Goal: Check status: Check status

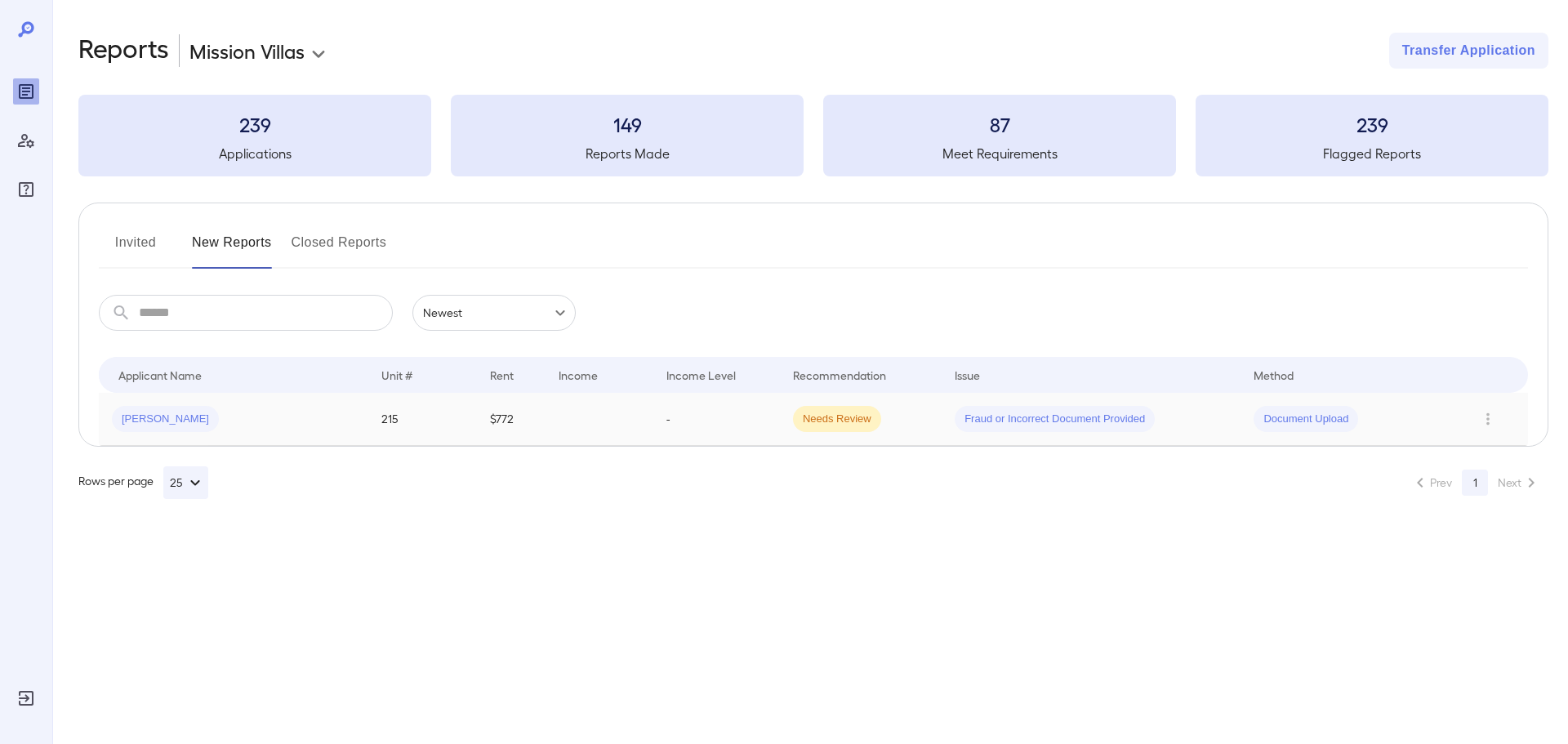
click at [742, 416] on td "-" at bounding box center [716, 419] width 127 height 53
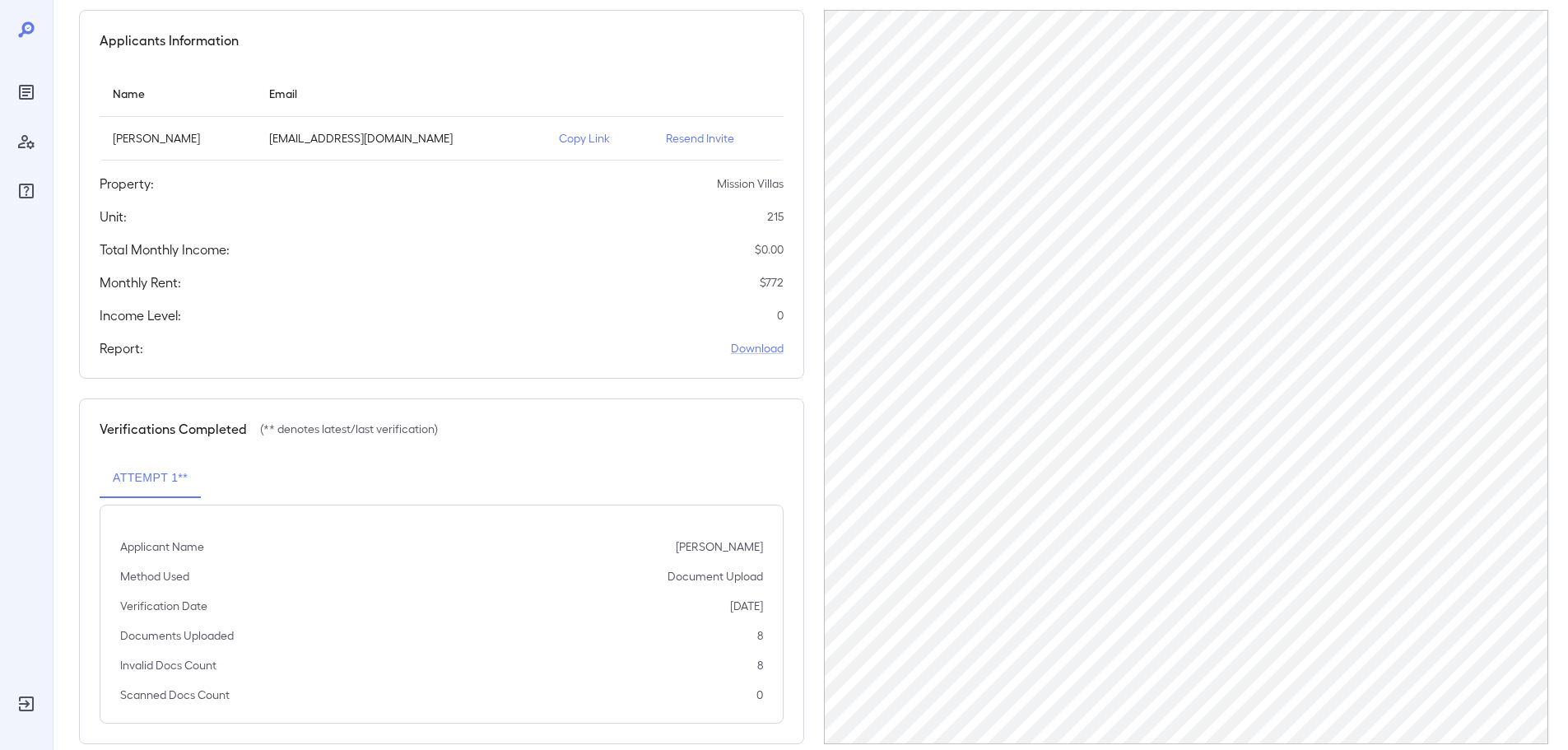
scroll to position [166, 0]
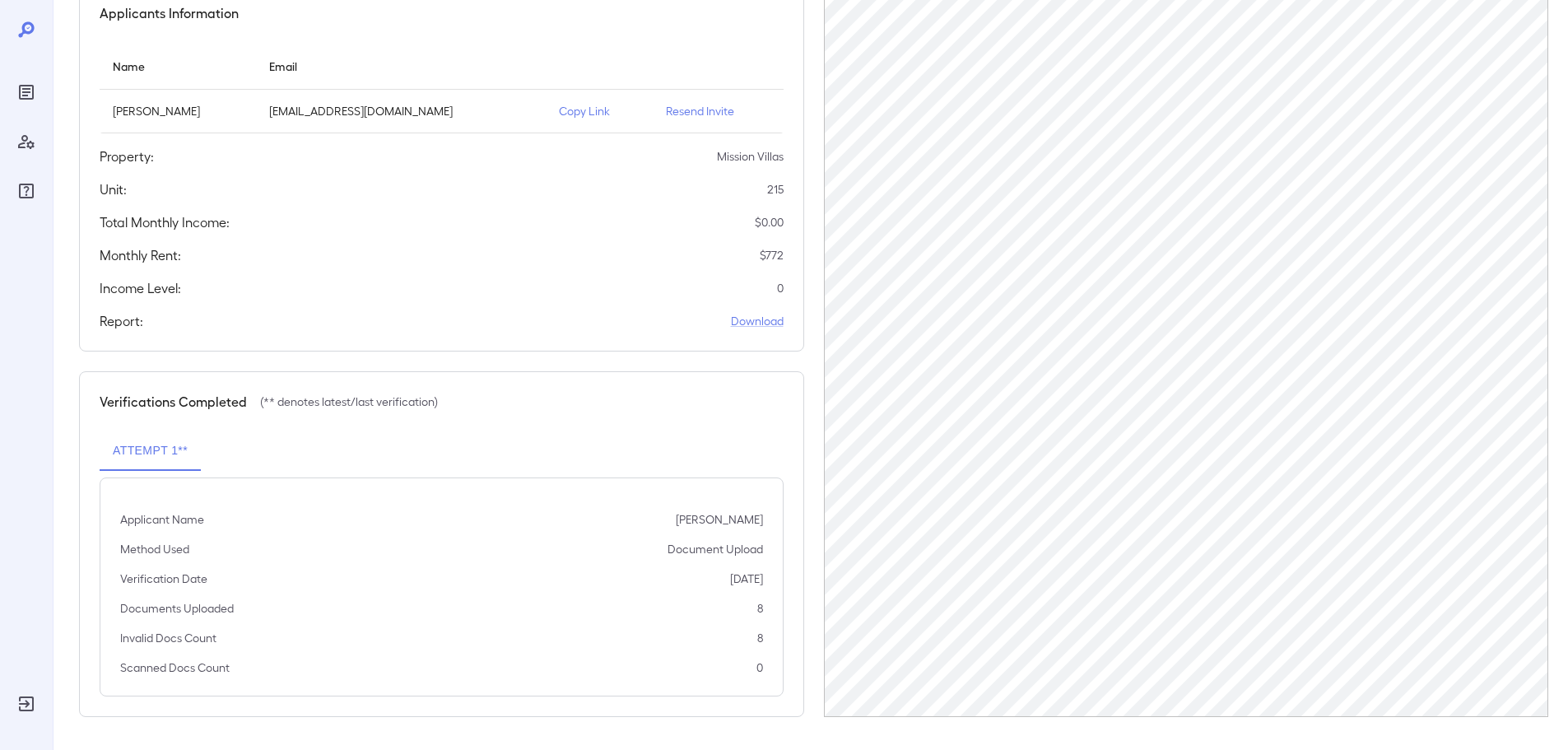
click at [498, 384] on div "Verifications Completed (** denotes latest/last verification) Attempt 1** Appli…" at bounding box center [441, 544] width 726 height 346
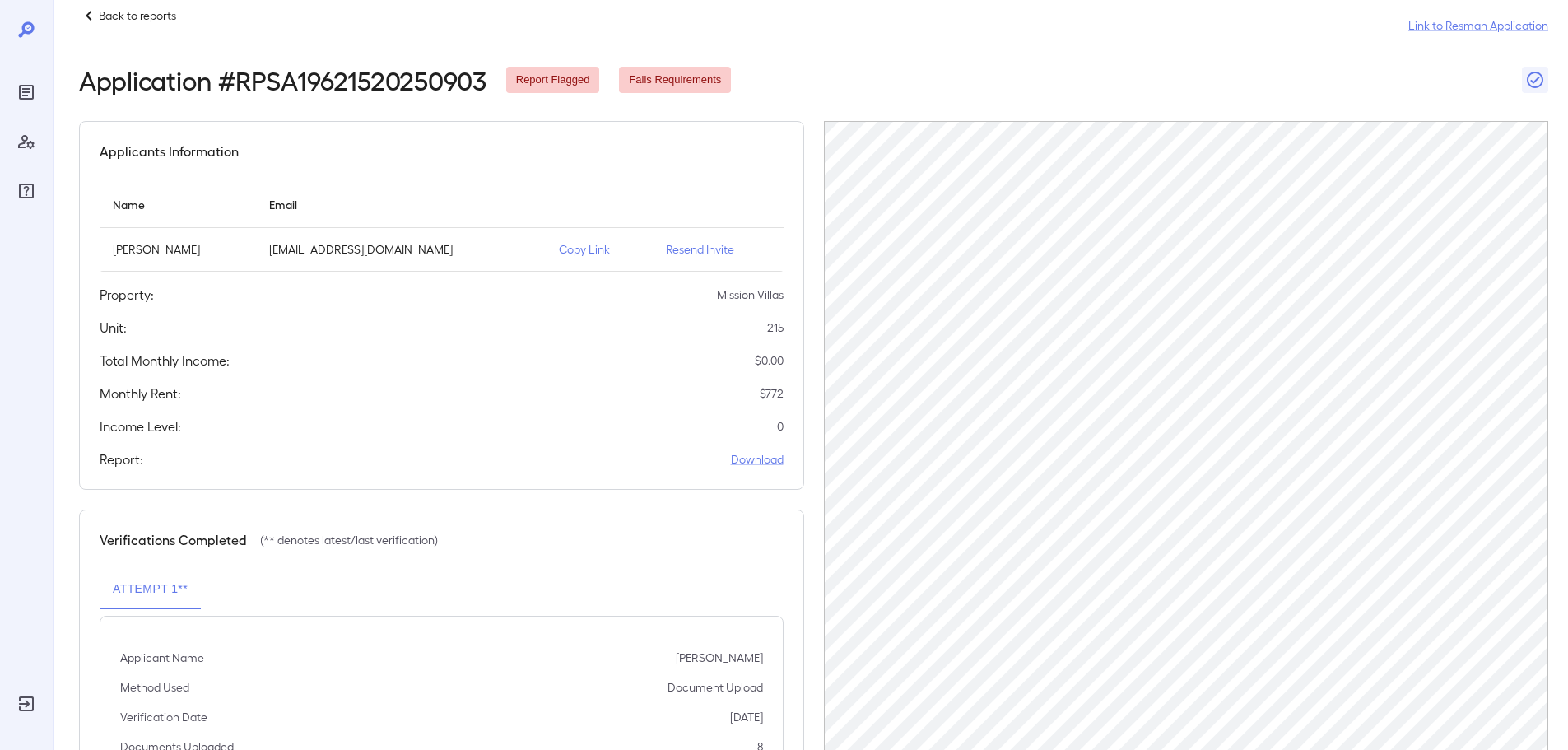
scroll to position [0, 0]
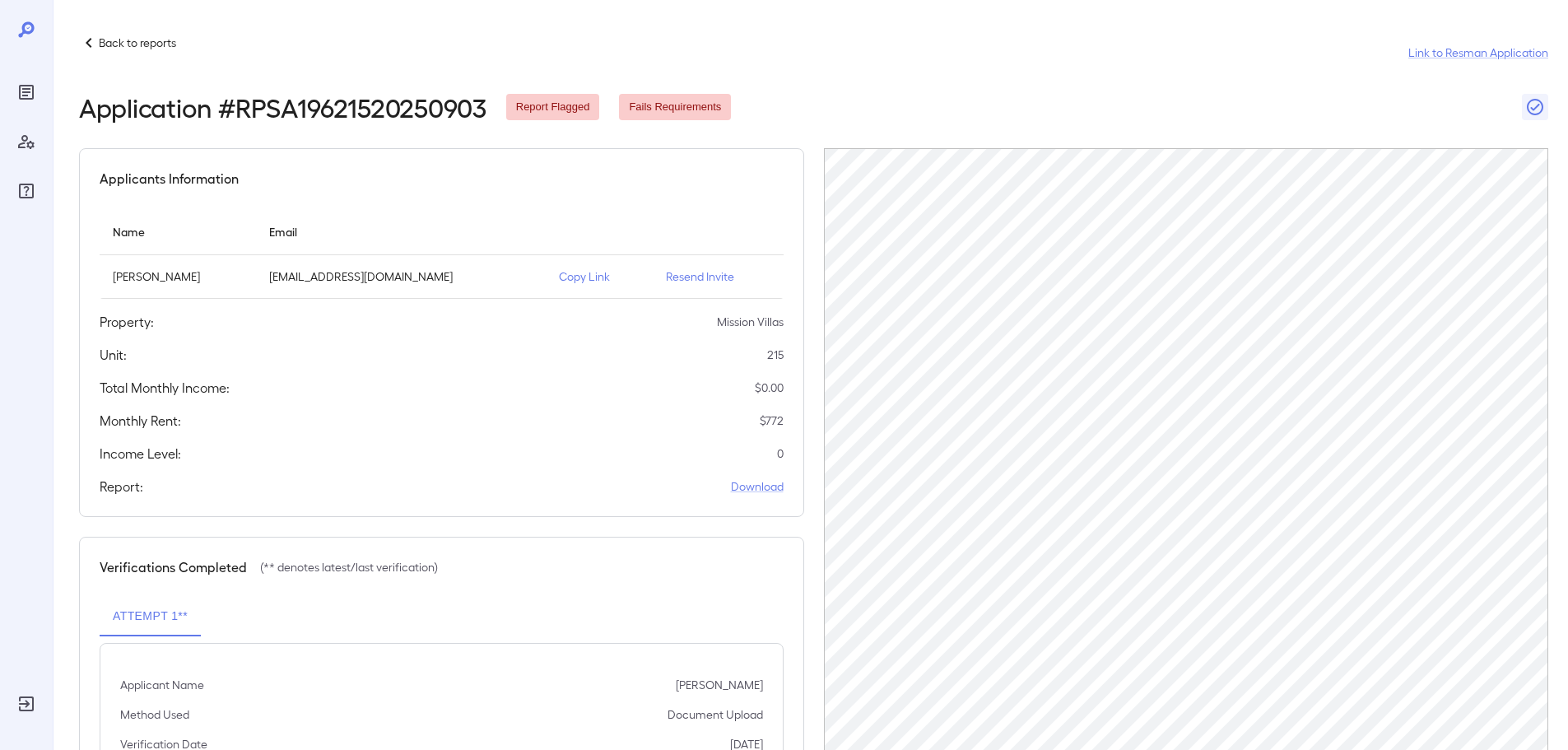
click at [85, 40] on icon at bounding box center [88, 42] width 20 height 20
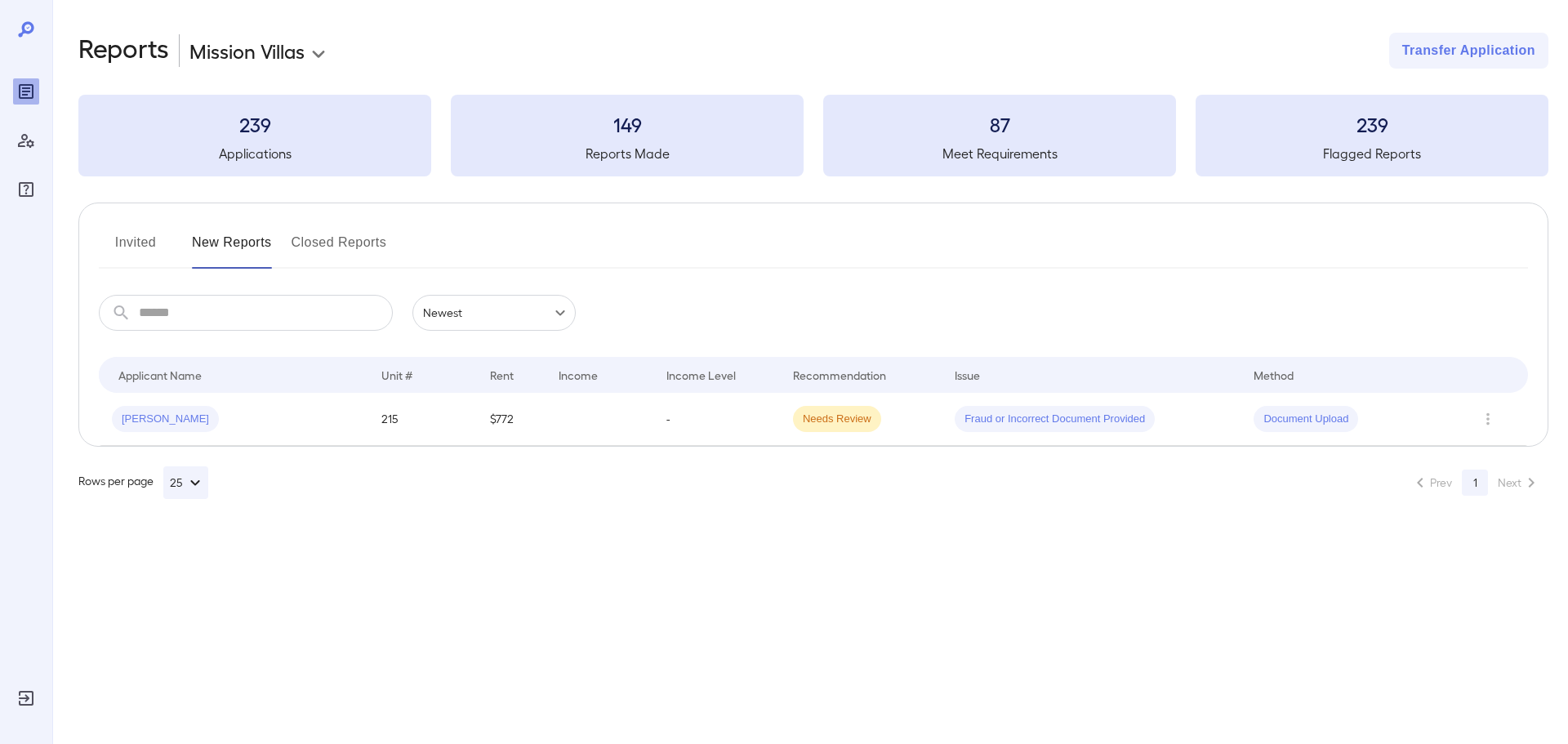
click at [770, 432] on td "-" at bounding box center [716, 419] width 127 height 53
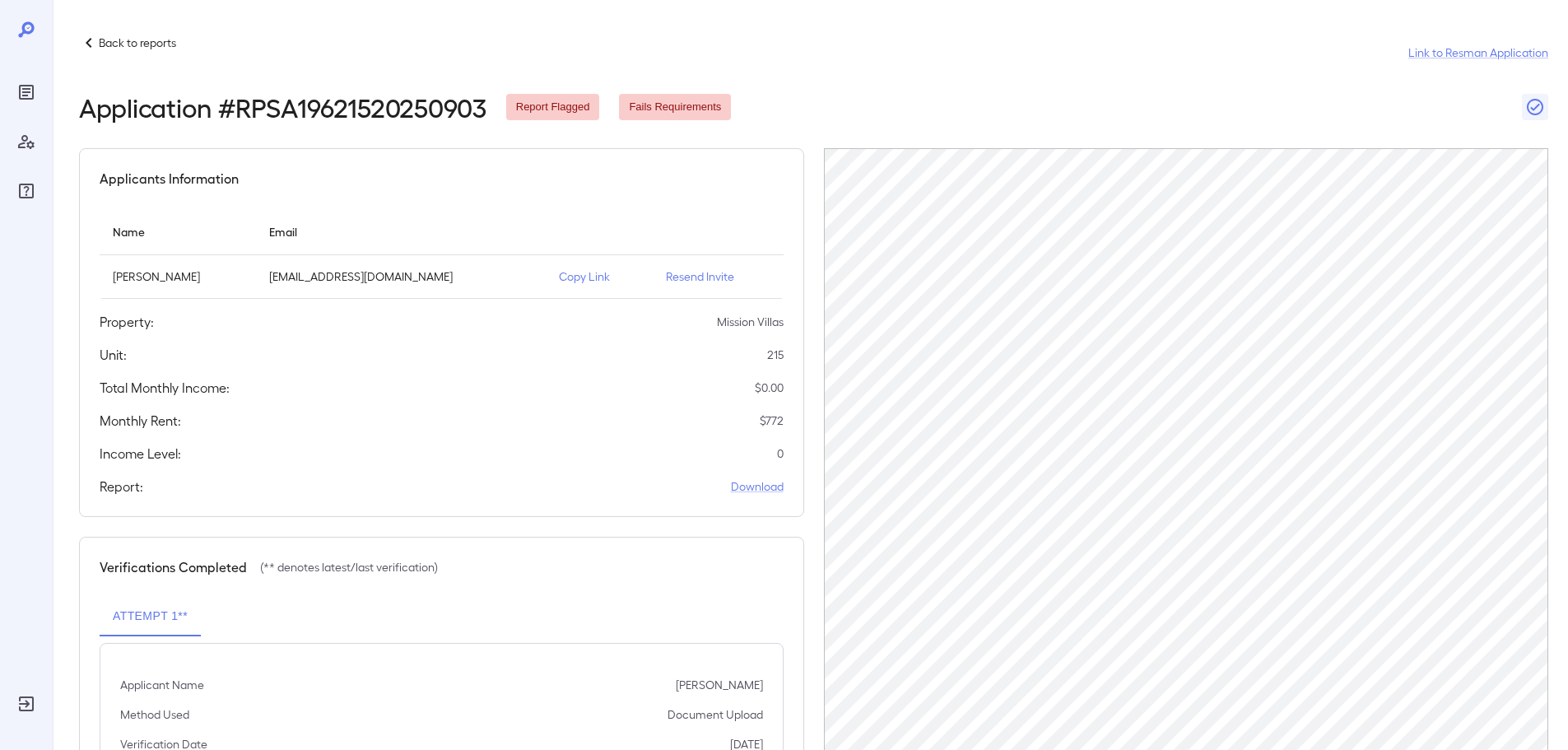
click at [89, 46] on icon at bounding box center [88, 43] width 6 height 10
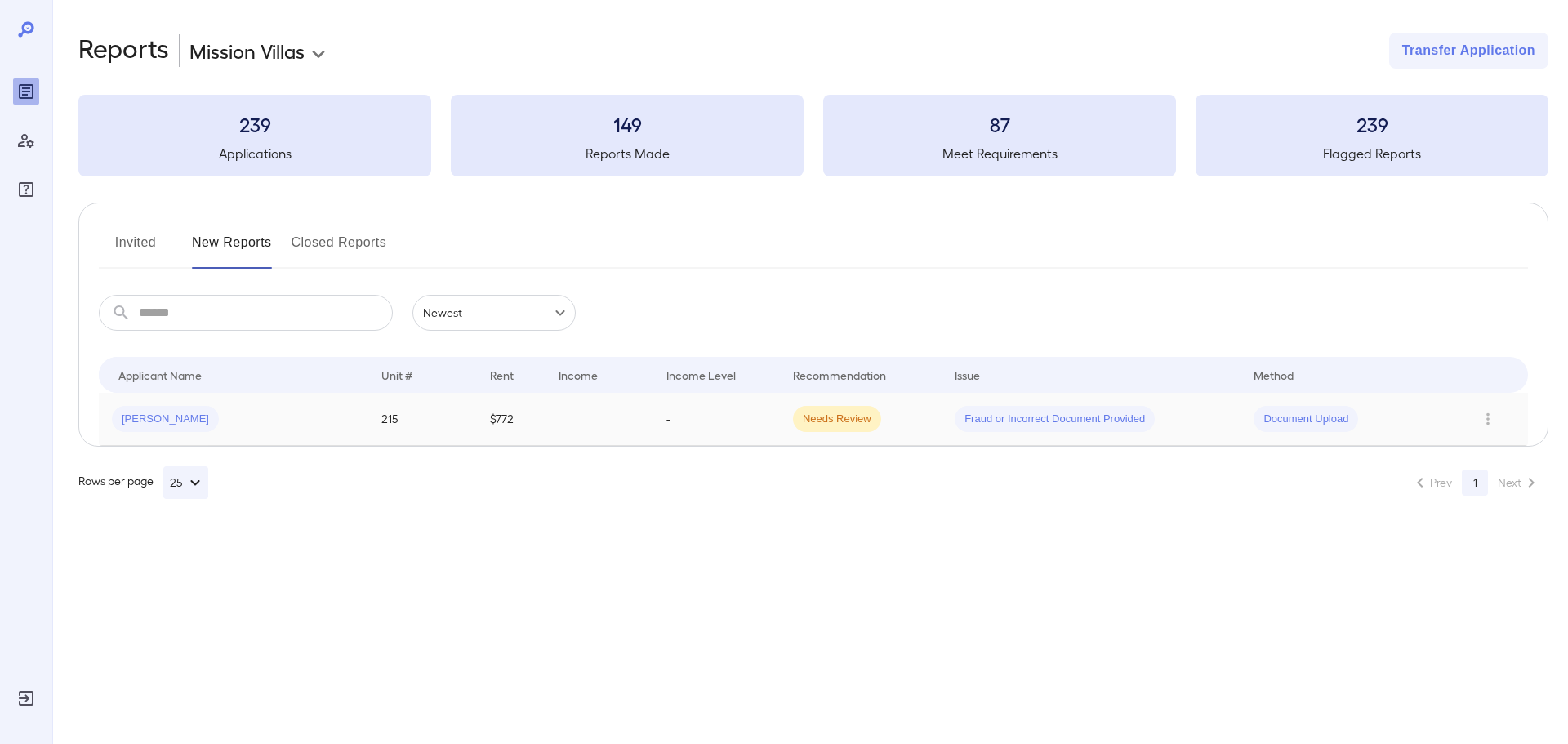
click at [734, 429] on td "-" at bounding box center [716, 419] width 127 height 53
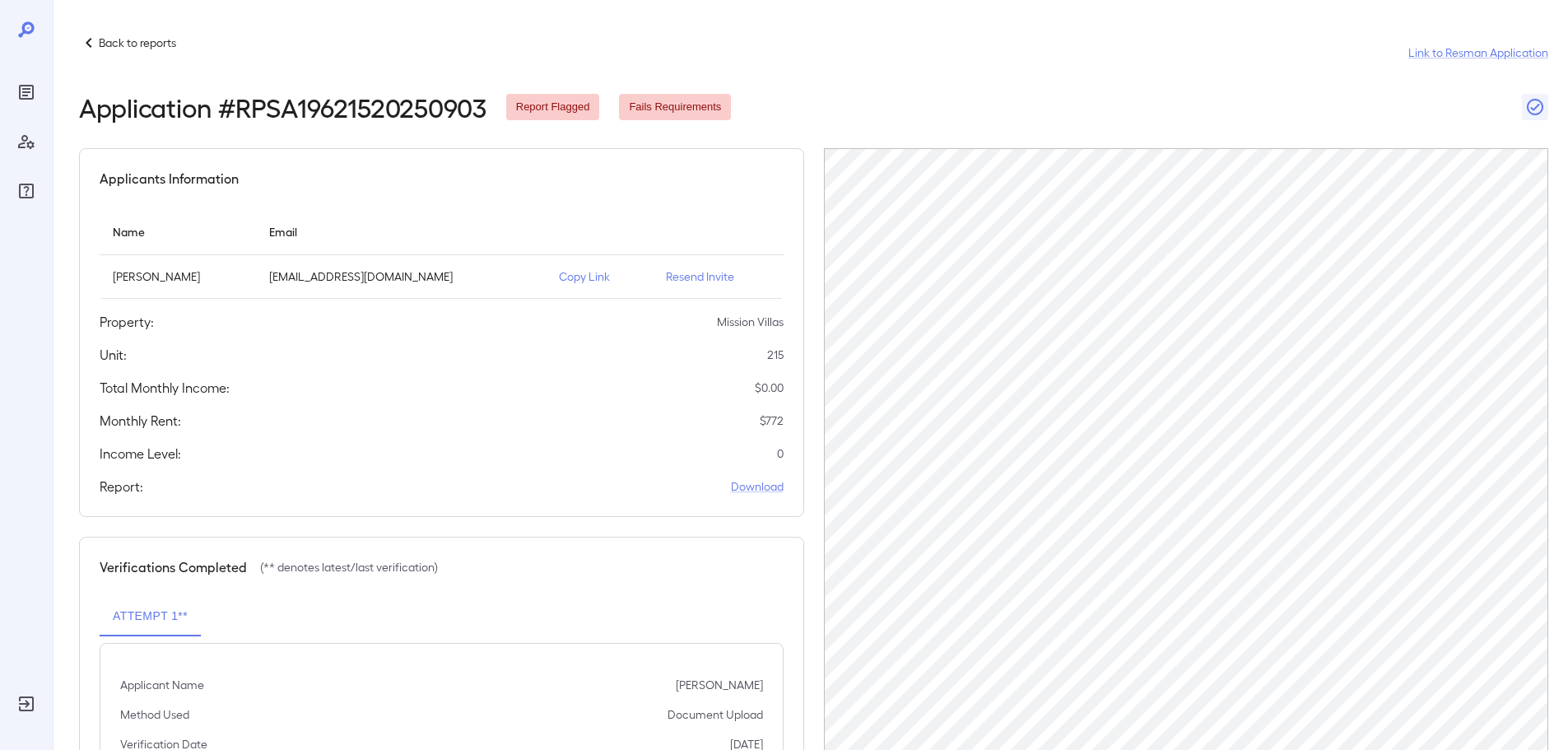
click at [85, 43] on icon at bounding box center [88, 42] width 20 height 20
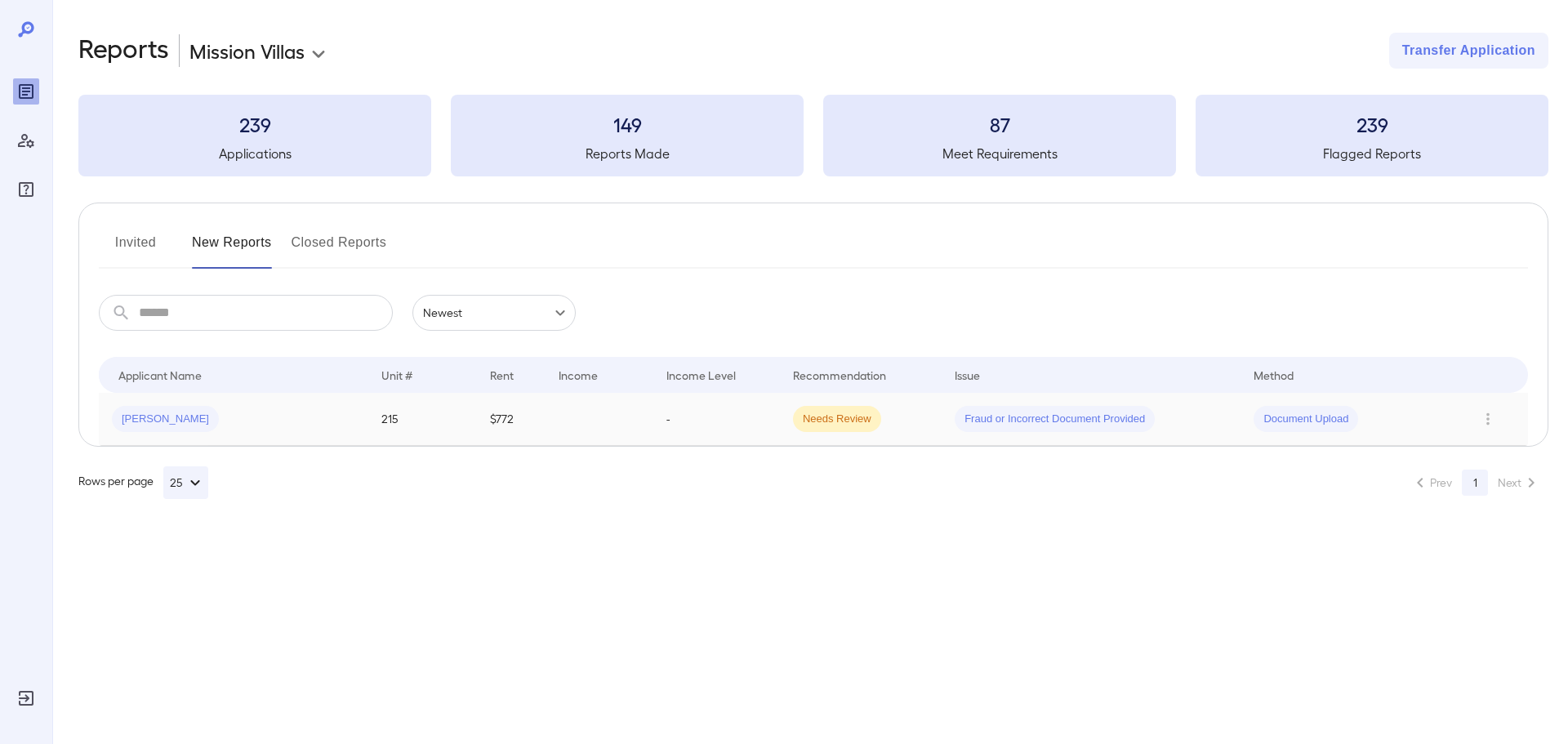
click at [707, 424] on td "-" at bounding box center [716, 419] width 127 height 53
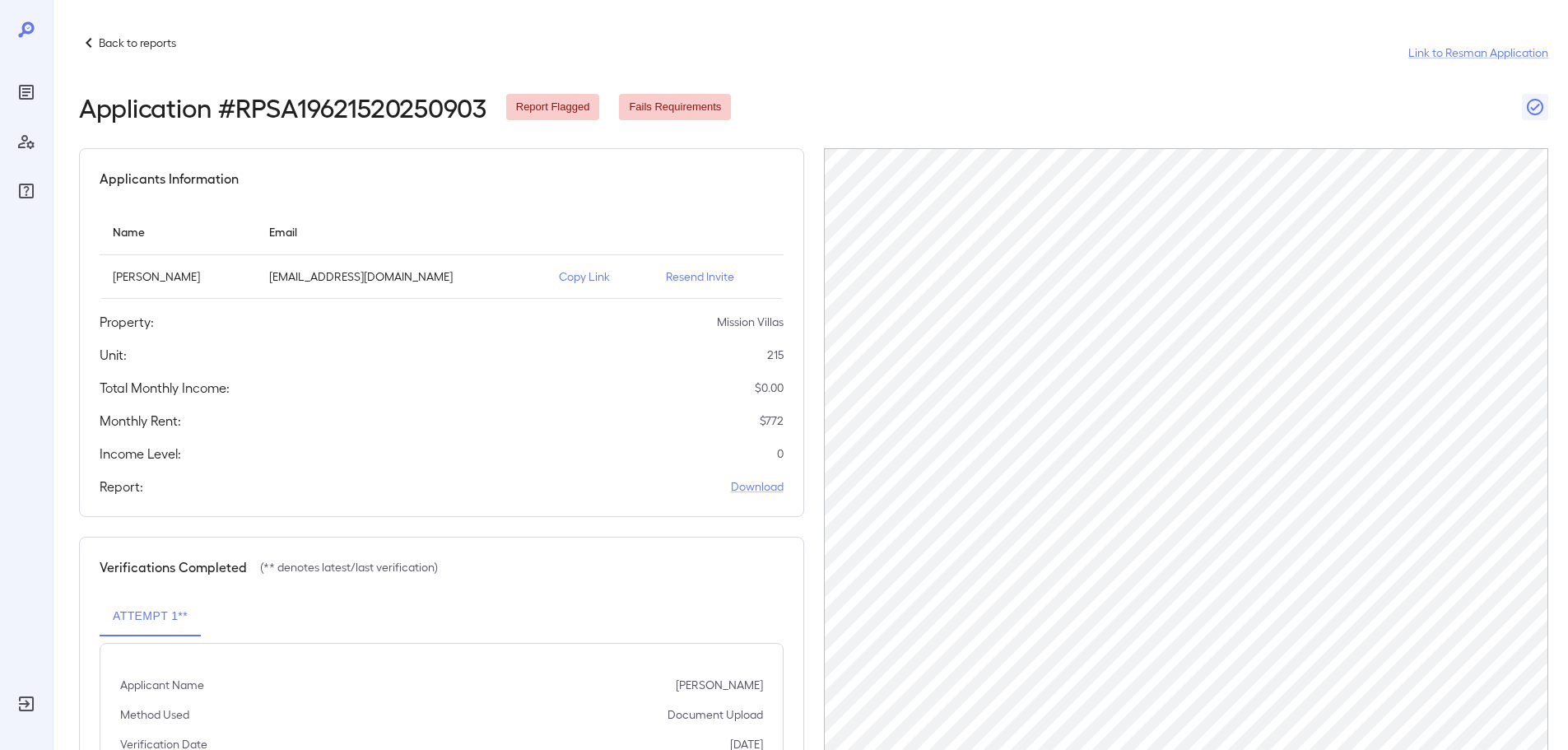
drag, startPoint x: 740, startPoint y: 40, endPoint x: 626, endPoint y: 42, distance: 114.0
click at [740, 38] on div "Back to reports Link to Resman Application" at bounding box center [813, 52] width 1469 height 40
click at [91, 42] on icon at bounding box center [88, 42] width 20 height 20
